Goal: Task Accomplishment & Management: Complete application form

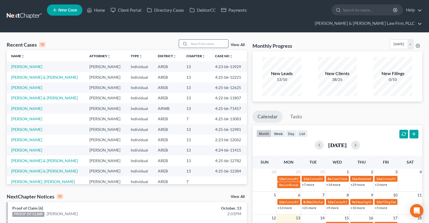
click at [204, 40] on input "search" at bounding box center [208, 44] width 39 height 8
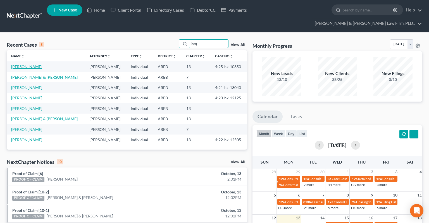
type input "jacq"
click at [37, 64] on link "[PERSON_NAME]" at bounding box center [26, 66] width 31 height 5
select select "2"
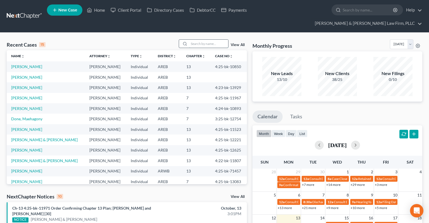
click at [203, 40] on input "search" at bounding box center [208, 44] width 39 height 8
paste input "4:21-bk-13040"
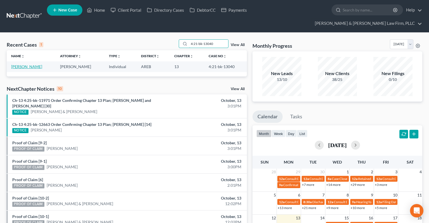
type input "4:21-bk-13040"
click at [31, 64] on link "[PERSON_NAME]" at bounding box center [26, 66] width 31 height 5
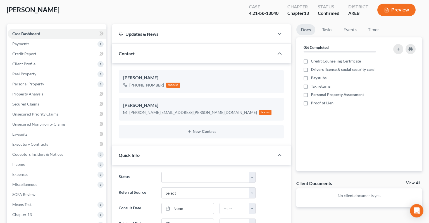
scroll to position [88, 0]
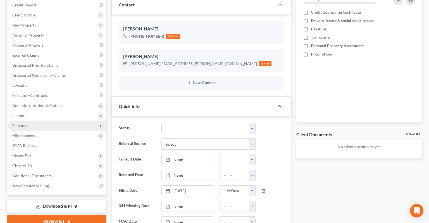
click at [66, 121] on span "Expenses" at bounding box center [57, 126] width 99 height 10
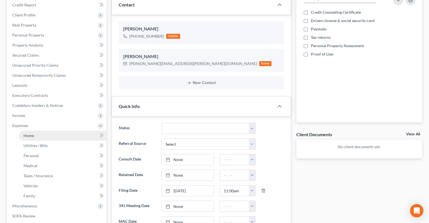
click at [79, 131] on link "Home" at bounding box center [62, 136] width 87 height 10
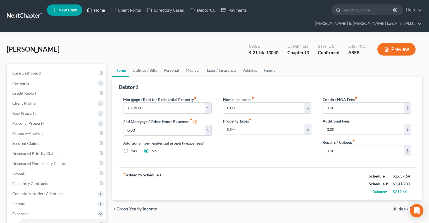
click at [103, 11] on link "Home" at bounding box center [96, 10] width 24 height 10
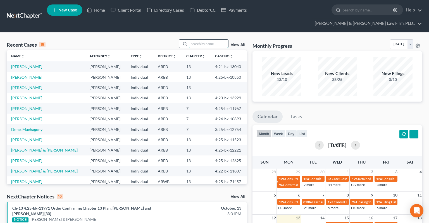
click at [204, 40] on input "search" at bounding box center [208, 44] width 39 height 8
paste input "4:25-bk-12384"
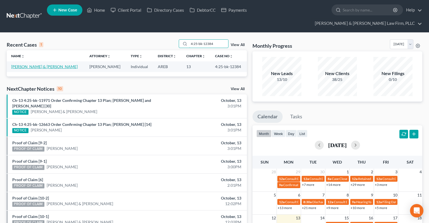
type input "4:25-bk-12384"
click at [42, 64] on link "[PERSON_NAME] & [PERSON_NAME]" at bounding box center [44, 66] width 66 height 5
select select "2"
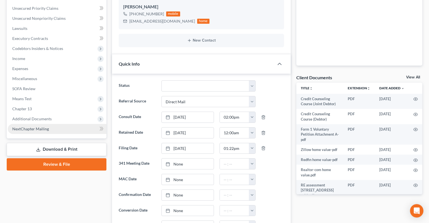
scroll to position [177, 0]
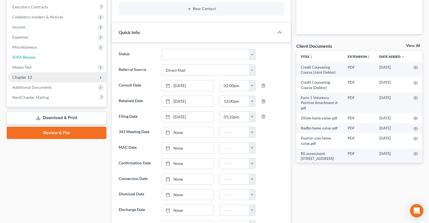
click at [46, 52] on link "SOFA Review" at bounding box center [57, 57] width 99 height 10
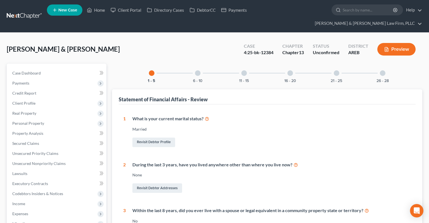
click at [196, 66] on div "6 - 10" at bounding box center [197, 73] width 19 height 19
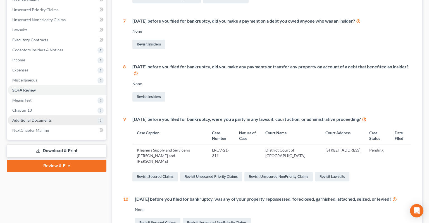
scroll to position [134, 0]
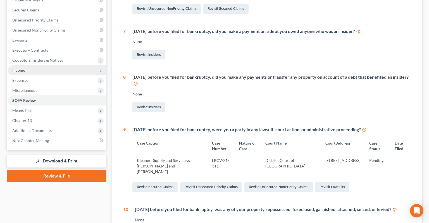
click at [43, 65] on span "Income" at bounding box center [57, 70] width 99 height 10
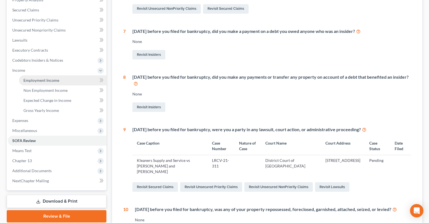
click at [45, 75] on link "Employment Income" at bounding box center [62, 80] width 87 height 10
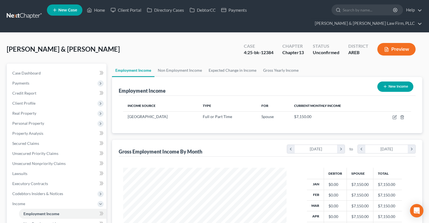
scroll to position [100, 174]
click at [176, 64] on link "Non Employment Income" at bounding box center [179, 70] width 51 height 13
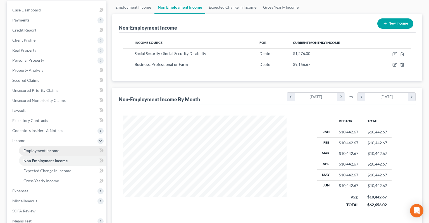
scroll to position [88, 0]
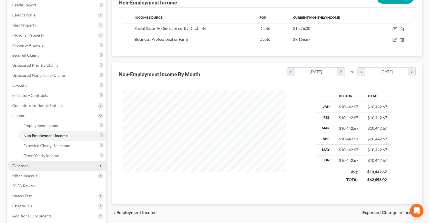
click at [42, 161] on span "Expenses" at bounding box center [57, 166] width 99 height 10
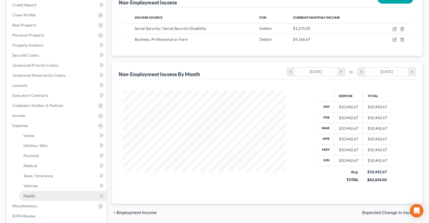
click at [47, 191] on link "Family" at bounding box center [62, 196] width 87 height 10
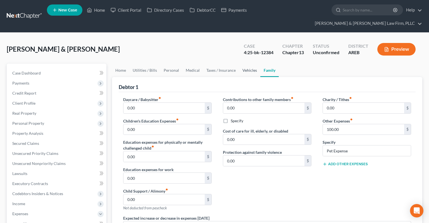
click at [252, 64] on link "Vehicles" at bounding box center [249, 70] width 21 height 13
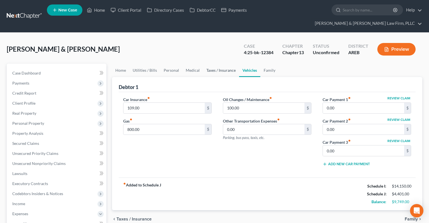
click at [229, 64] on link "Taxes / Insurance" at bounding box center [221, 70] width 36 height 13
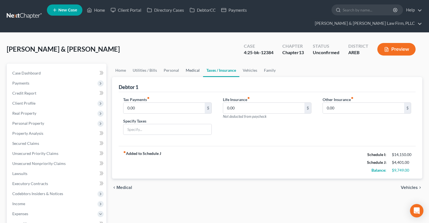
click at [193, 64] on link "Medical" at bounding box center [192, 70] width 21 height 13
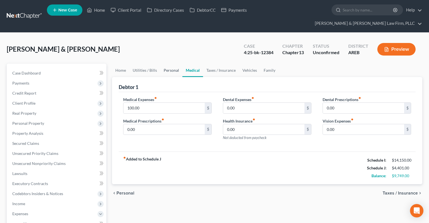
click at [174, 64] on link "Personal" at bounding box center [171, 70] width 22 height 13
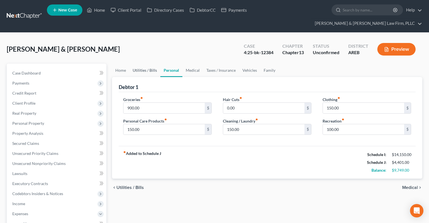
click at [151, 64] on link "Utilities / Bills" at bounding box center [144, 70] width 31 height 13
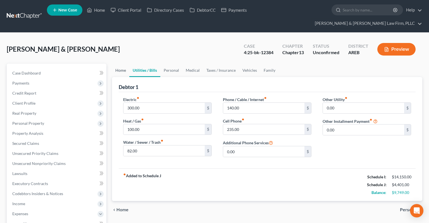
click at [124, 64] on link "Home" at bounding box center [120, 70] width 17 height 13
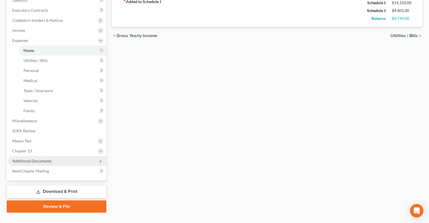
click at [51, 156] on span "Additional Documents" at bounding box center [57, 161] width 99 height 10
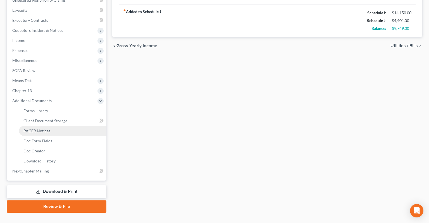
click at [65, 126] on link "PACER Notices" at bounding box center [62, 131] width 87 height 10
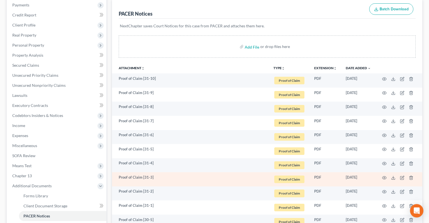
scroll to position [88, 0]
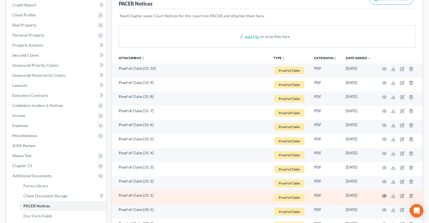
click at [384, 196] on circle "button" at bounding box center [384, 196] width 1 height 1
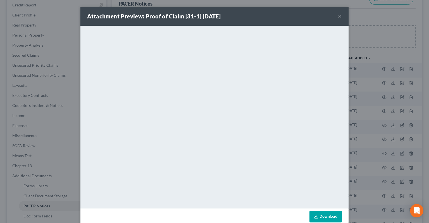
click at [339, 16] on button "×" at bounding box center [340, 16] width 4 height 7
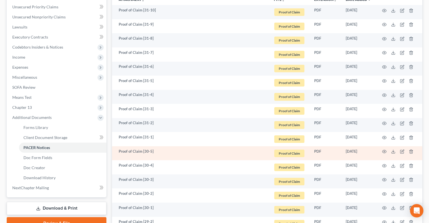
scroll to position [147, 0]
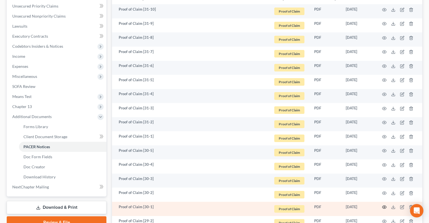
click at [384, 207] on circle "button" at bounding box center [384, 207] width 1 height 1
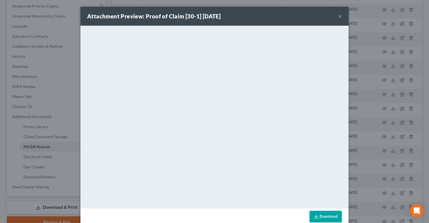
click at [340, 18] on button "×" at bounding box center [340, 16] width 4 height 7
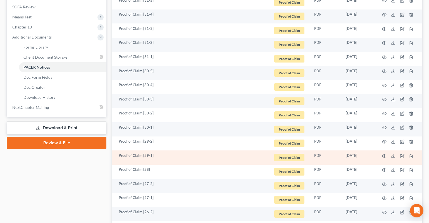
scroll to position [236, 0]
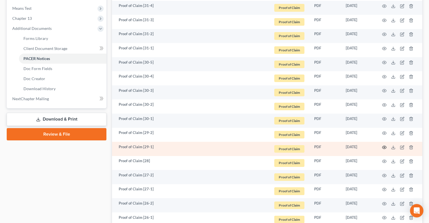
click at [384, 146] on icon "button" at bounding box center [384, 147] width 4 height 3
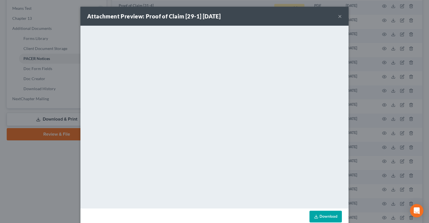
click at [340, 18] on button "×" at bounding box center [340, 16] width 4 height 7
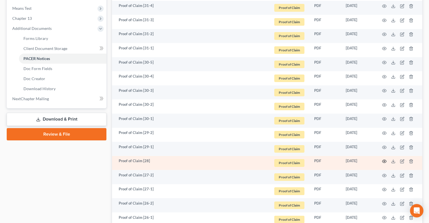
click at [384, 161] on circle "button" at bounding box center [384, 161] width 1 height 1
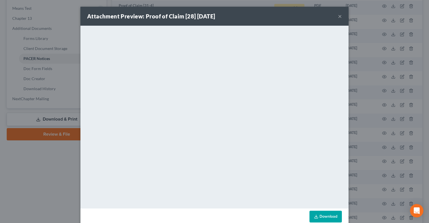
click at [342, 17] on div "Attachment Preview: Proof of Claim [28] [DATE] ×" at bounding box center [214, 16] width 268 height 19
click at [340, 17] on button "×" at bounding box center [340, 16] width 4 height 7
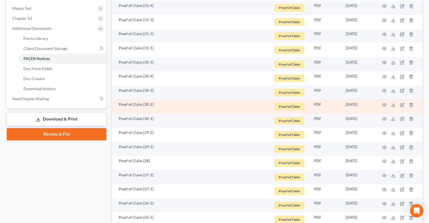
scroll to position [88, 0]
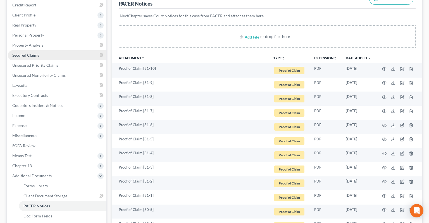
click at [52, 50] on link "Secured Claims" at bounding box center [57, 55] width 99 height 10
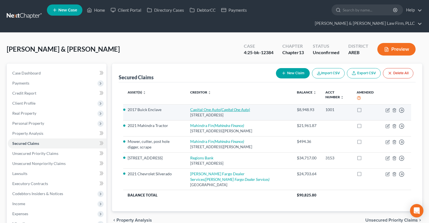
click at [235, 107] on icon "(Capital One Auto)" at bounding box center [235, 109] width 30 height 5
select select "45"
select select "2"
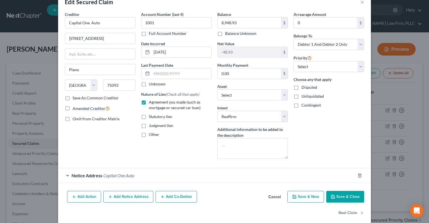
scroll to position [20, 0]
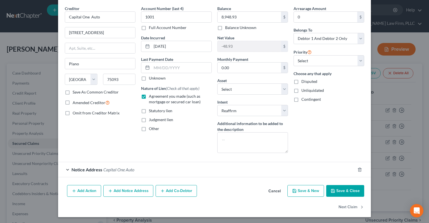
click at [173, 169] on div "Notice Address Capital One Auto" at bounding box center [206, 169] width 297 height 15
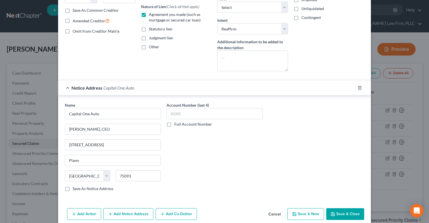
scroll to position [125, 0]
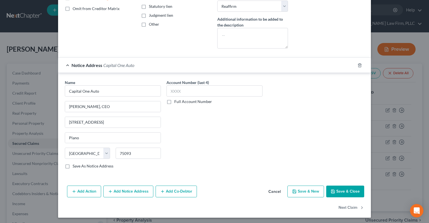
drag, startPoint x: 276, startPoint y: 192, endPoint x: 271, endPoint y: 186, distance: 7.4
click at [276, 192] on button "Cancel" at bounding box center [274, 191] width 21 height 11
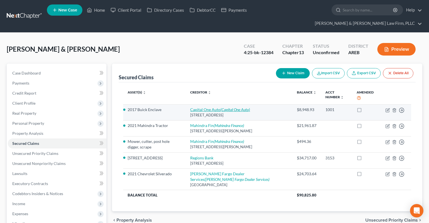
click at [214, 107] on link "Capital One Auto (Capital One Auto)" at bounding box center [220, 109] width 60 height 5
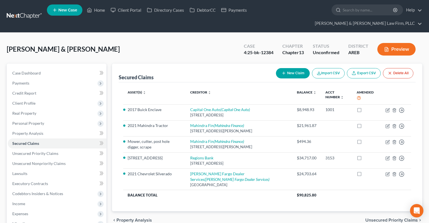
select select "45"
select select "17"
select select "2"
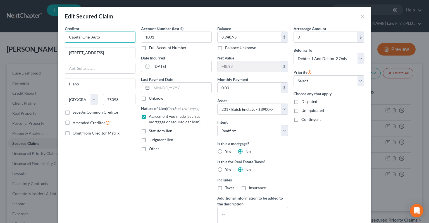
drag, startPoint x: 115, startPoint y: 37, endPoint x: 28, endPoint y: 35, distance: 86.6
click at [65, 35] on input "Capital One Auto" at bounding box center [100, 37] width 71 height 11
drag, startPoint x: 126, startPoint y: 50, endPoint x: 11, endPoint y: 55, distance: 115.2
click at [65, 53] on input "[STREET_ADDRESS]" at bounding box center [100, 52] width 70 height 11
drag, startPoint x: 93, startPoint y: 85, endPoint x: 28, endPoint y: 75, distance: 65.9
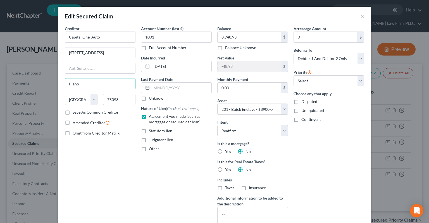
click at [65, 78] on input "Plano" at bounding box center [100, 83] width 70 height 11
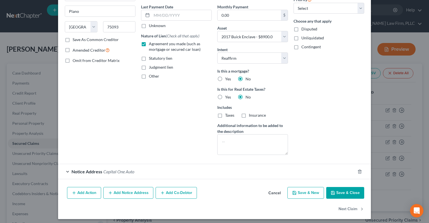
scroll to position [75, 0]
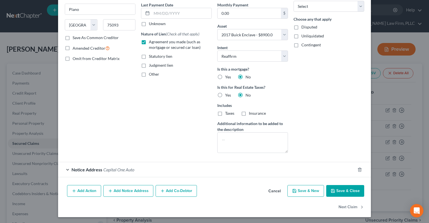
click at [105, 172] on div "Notice Address Capital One Auto" at bounding box center [206, 169] width 297 height 15
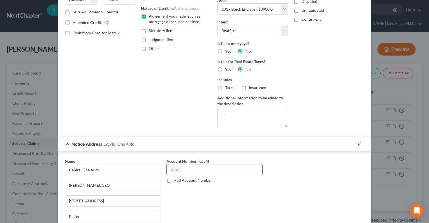
scroll to position [131, 0]
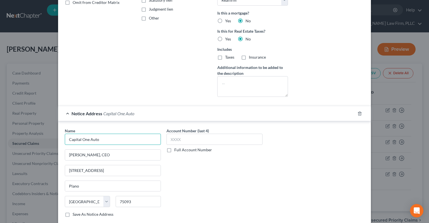
drag, startPoint x: 122, startPoint y: 141, endPoint x: 35, endPoint y: 148, distance: 86.9
click at [65, 145] on input "Capital One Auto" at bounding box center [113, 139] width 96 height 11
drag, startPoint x: 108, startPoint y: 154, endPoint x: 68, endPoint y: 163, distance: 41.0
click at [65, 156] on input "[PERSON_NAME], CEO" at bounding box center [113, 155] width 96 height 11
drag, startPoint x: 83, startPoint y: 168, endPoint x: 45, endPoint y: 168, distance: 38.0
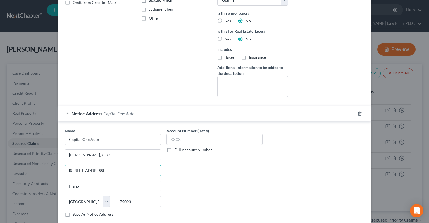
click at [65, 168] on input "[STREET_ADDRESS]" at bounding box center [113, 170] width 96 height 11
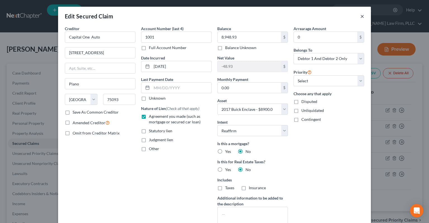
click at [362, 16] on button "×" at bounding box center [362, 16] width 4 height 7
